Goal: Learn about a topic

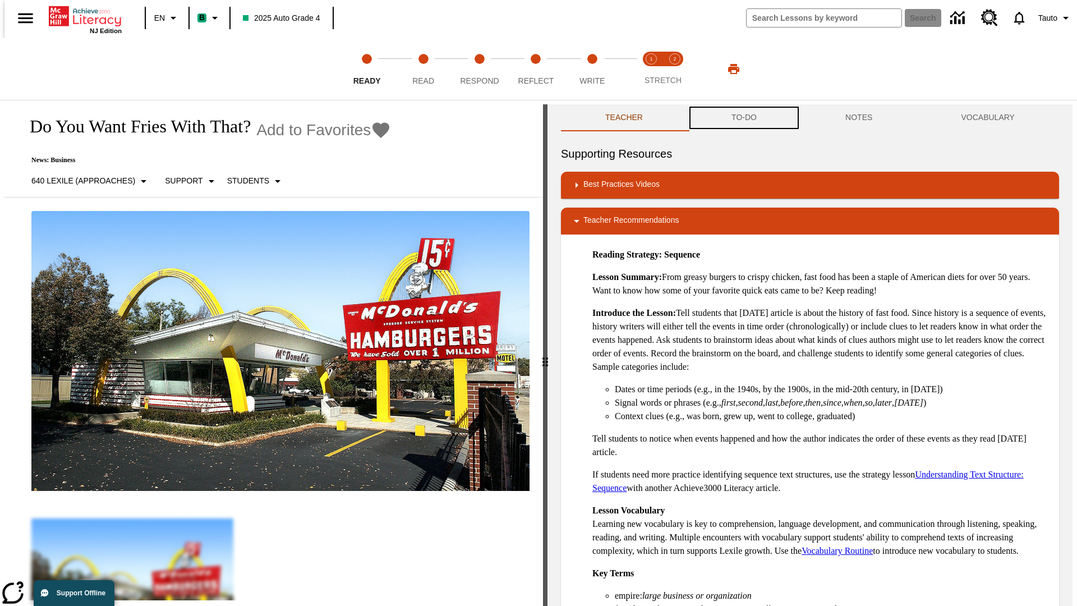
click at [743, 118] on button "TO-DO" at bounding box center [744, 117] width 114 height 27
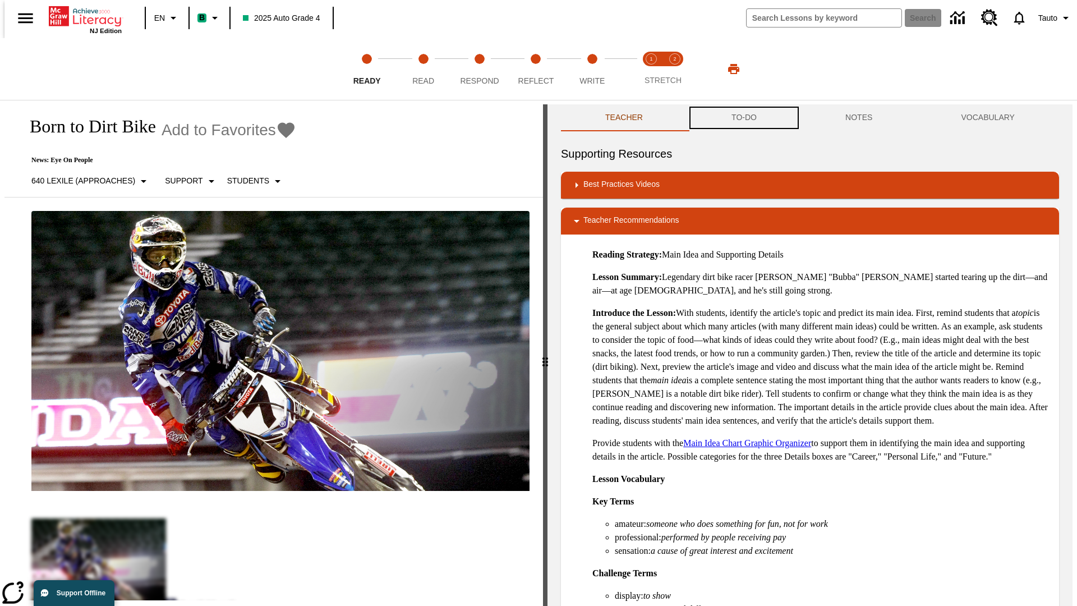
click at [743, 118] on button "TO-DO" at bounding box center [744, 117] width 114 height 27
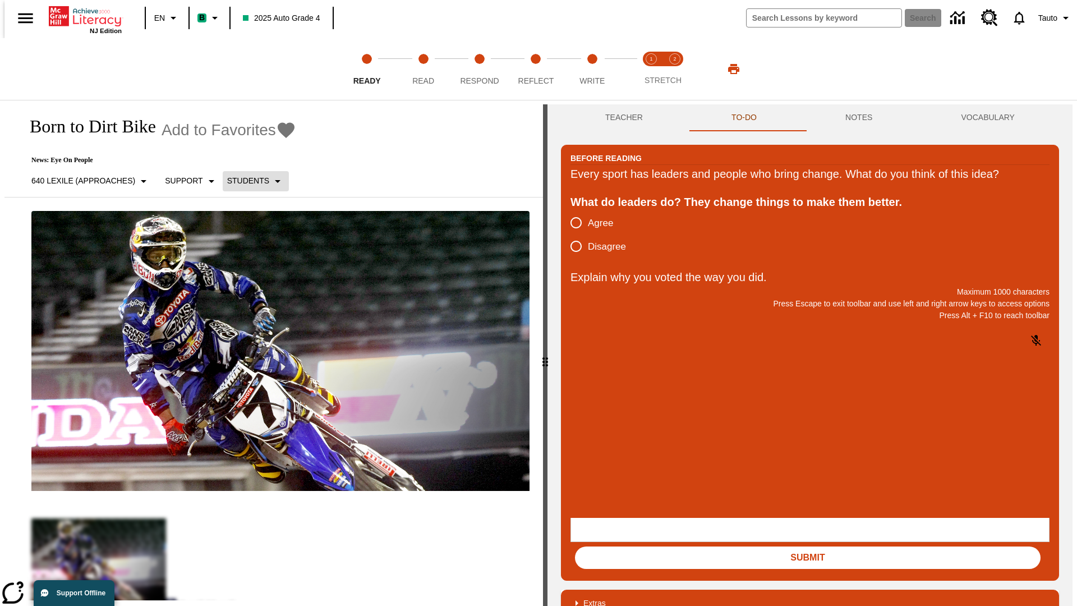
click at [249, 181] on p "Students" at bounding box center [248, 181] width 42 height 12
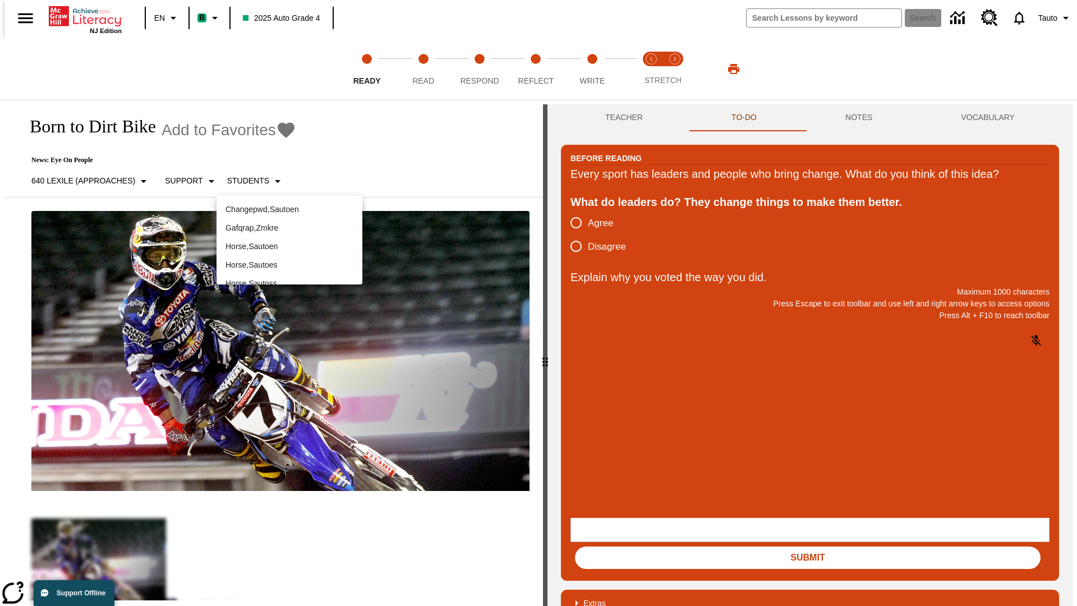
click at [290, 241] on p "Horse , Sautoen" at bounding box center [290, 247] width 128 height 12
